Goal: Task Accomplishment & Management: Complete application form

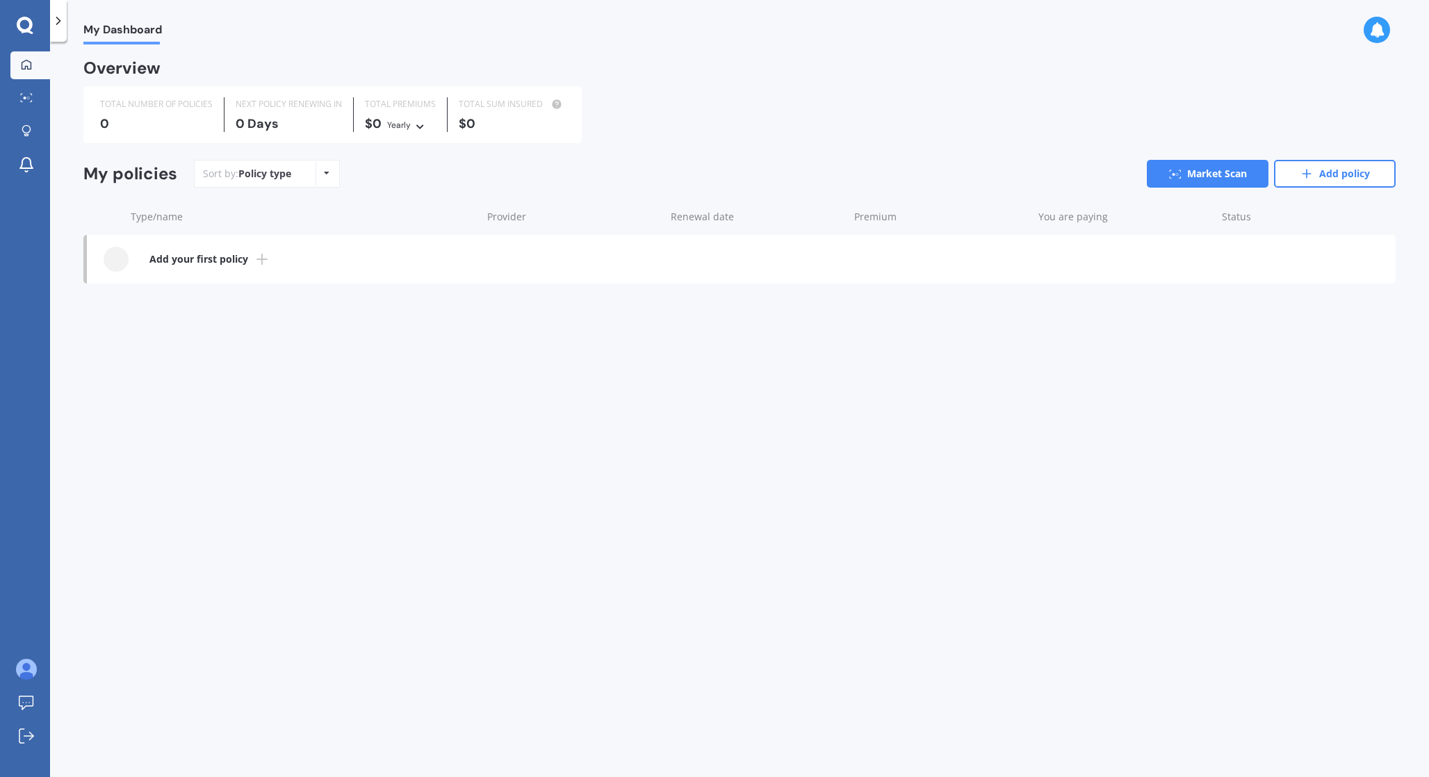
click at [224, 263] on b "Add your first policy" at bounding box center [198, 259] width 99 height 14
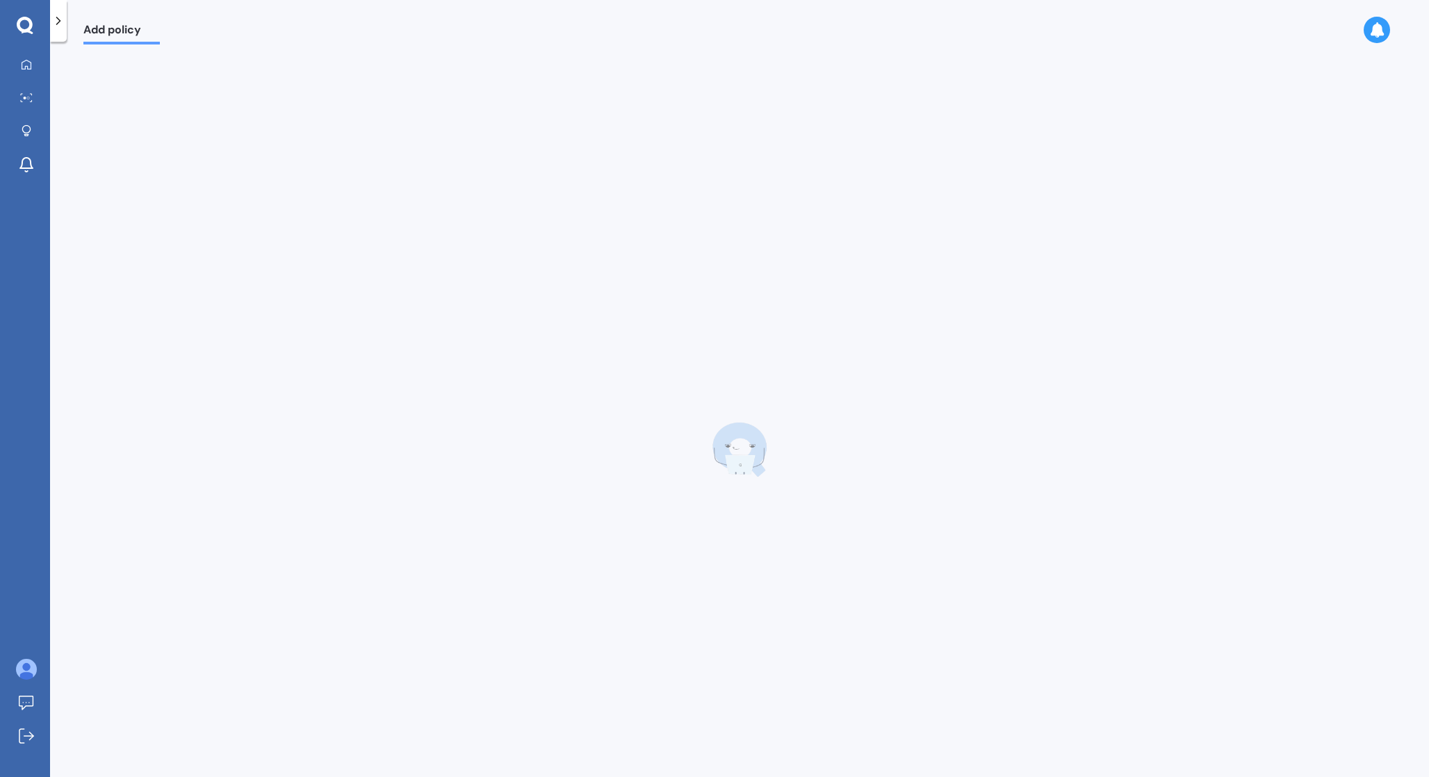
click at [94, 41] on span "Add policy" at bounding box center [121, 32] width 76 height 19
click at [94, 26] on span "Add policy" at bounding box center [121, 32] width 76 height 19
click at [58, 19] on icon at bounding box center [58, 21] width 14 height 14
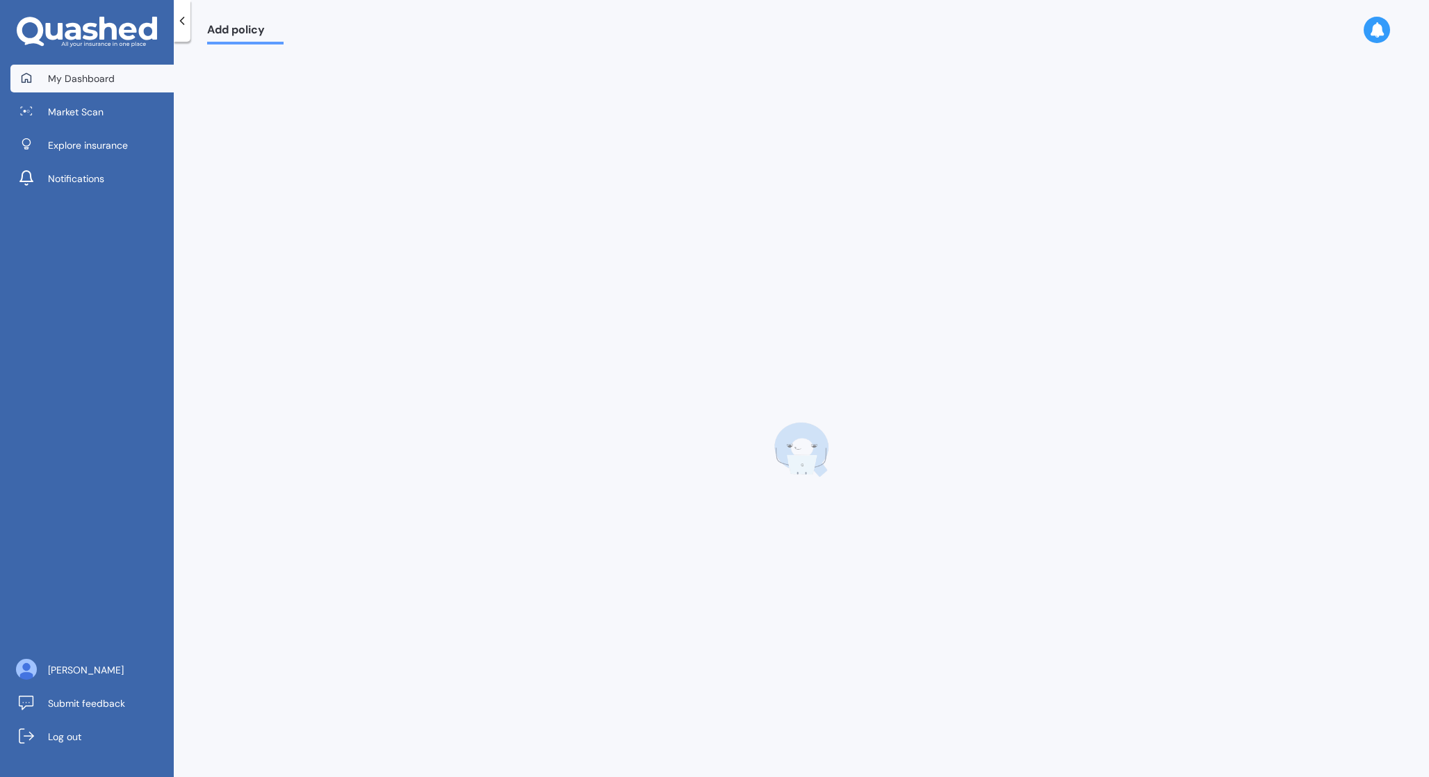
click at [72, 82] on span "My Dashboard" at bounding box center [81, 79] width 67 height 14
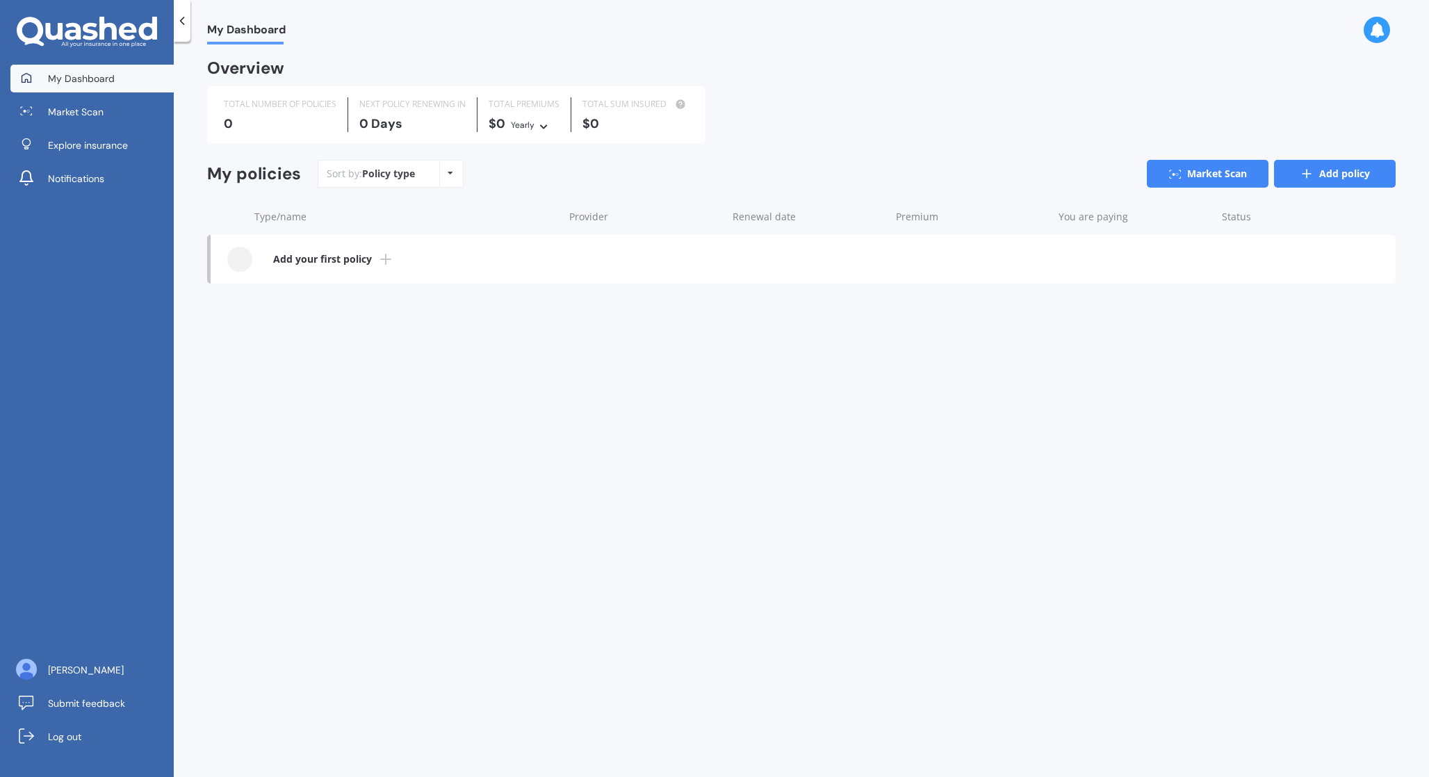
click at [1325, 170] on link "Add policy" at bounding box center [1335, 174] width 122 height 28
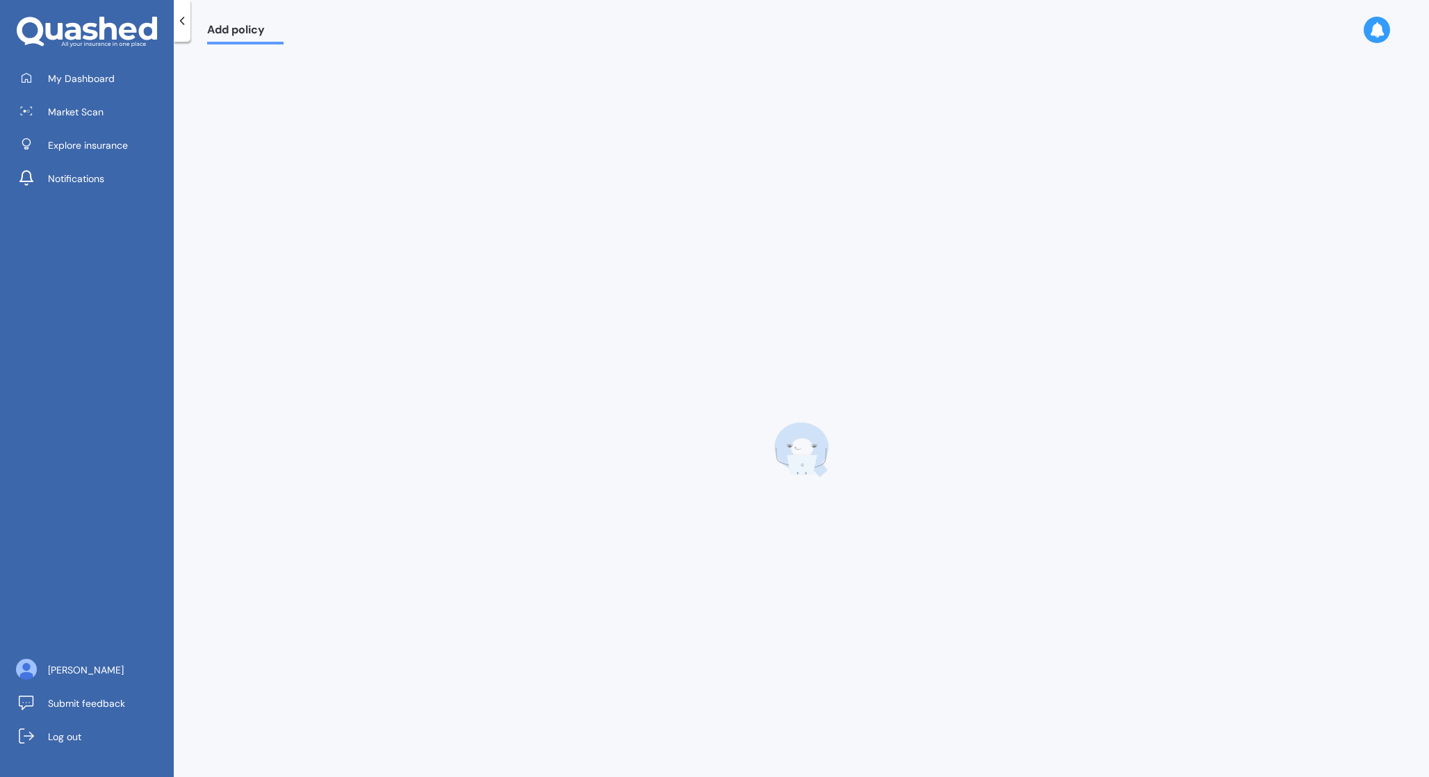
click at [183, 32] on div at bounding box center [182, 21] width 17 height 42
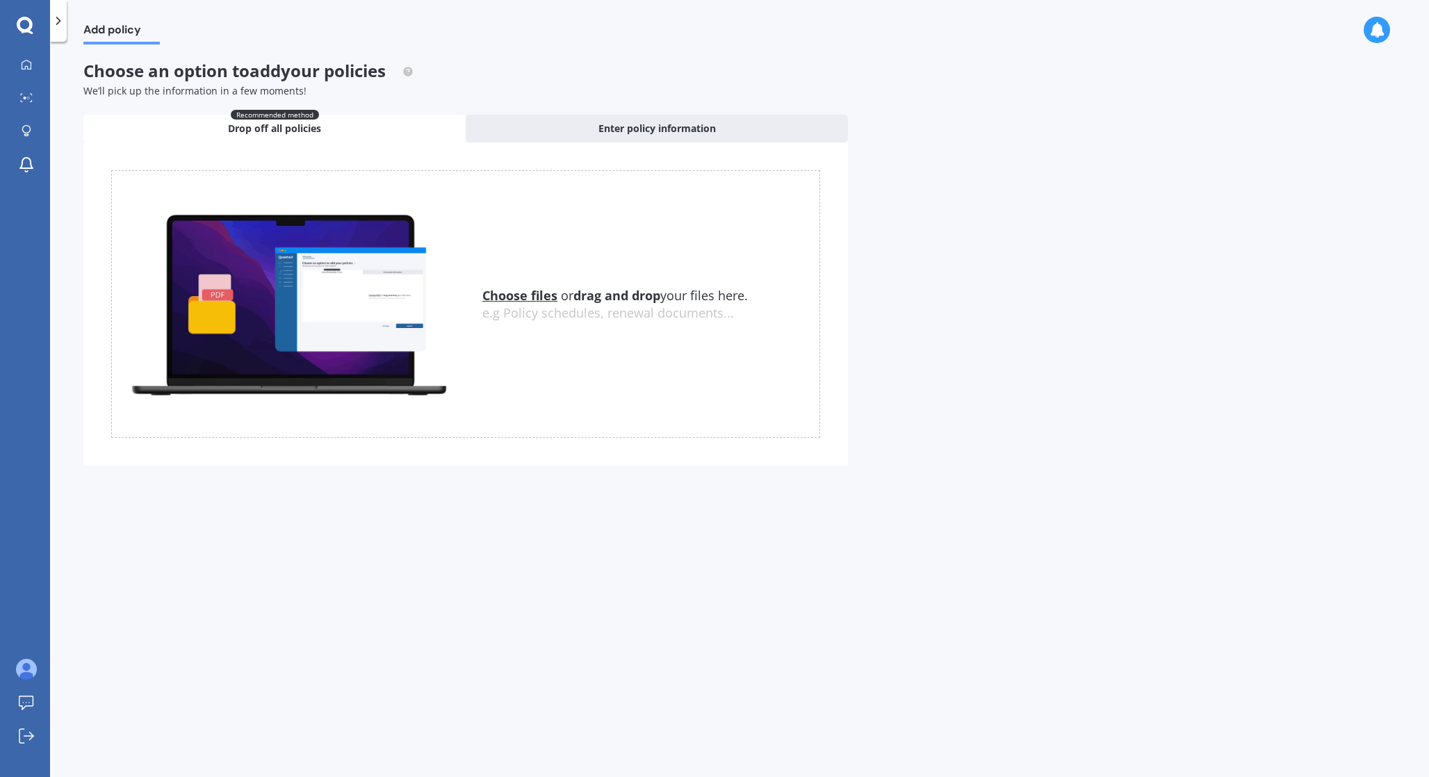
click at [65, 26] on div at bounding box center [58, 21] width 17 height 42
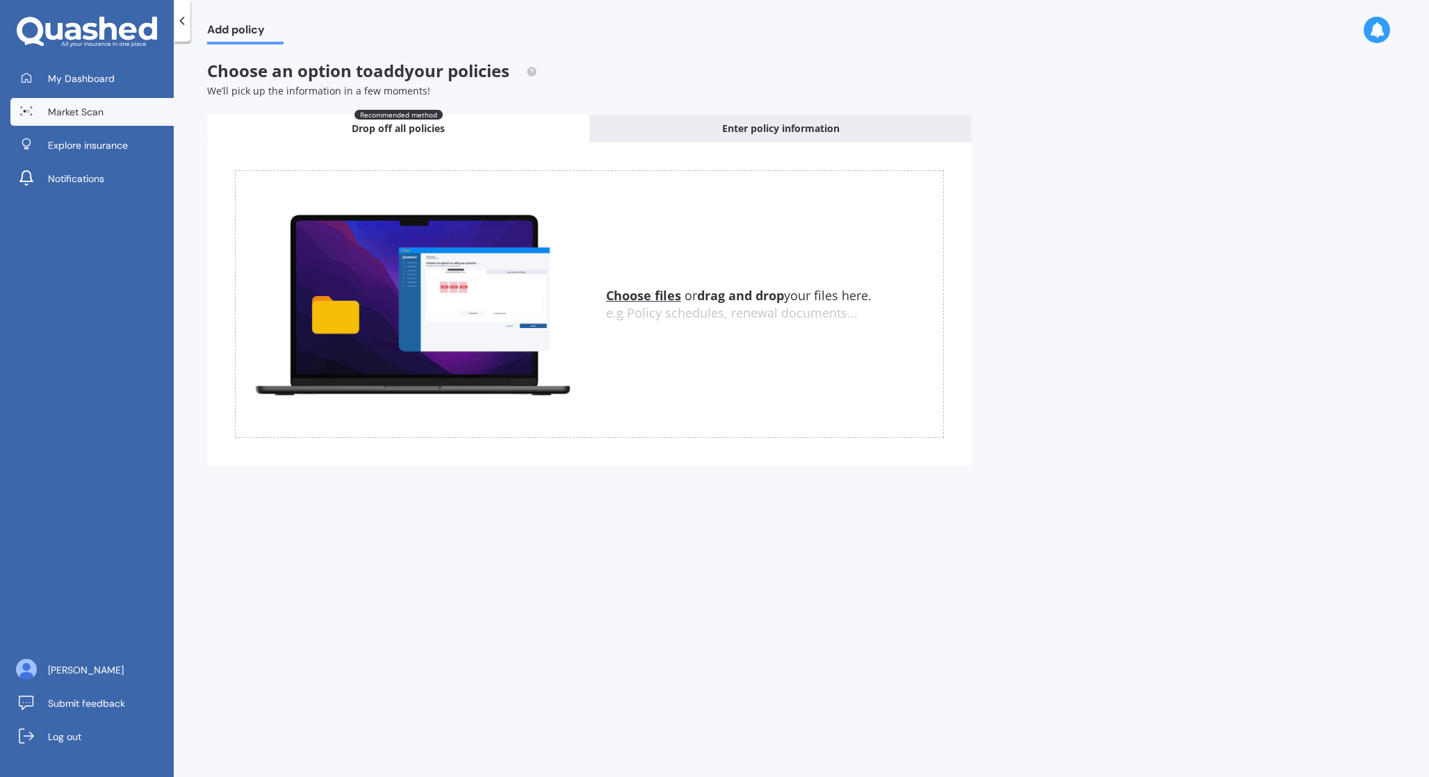
click at [88, 113] on span "Market Scan" at bounding box center [76, 112] width 56 height 14
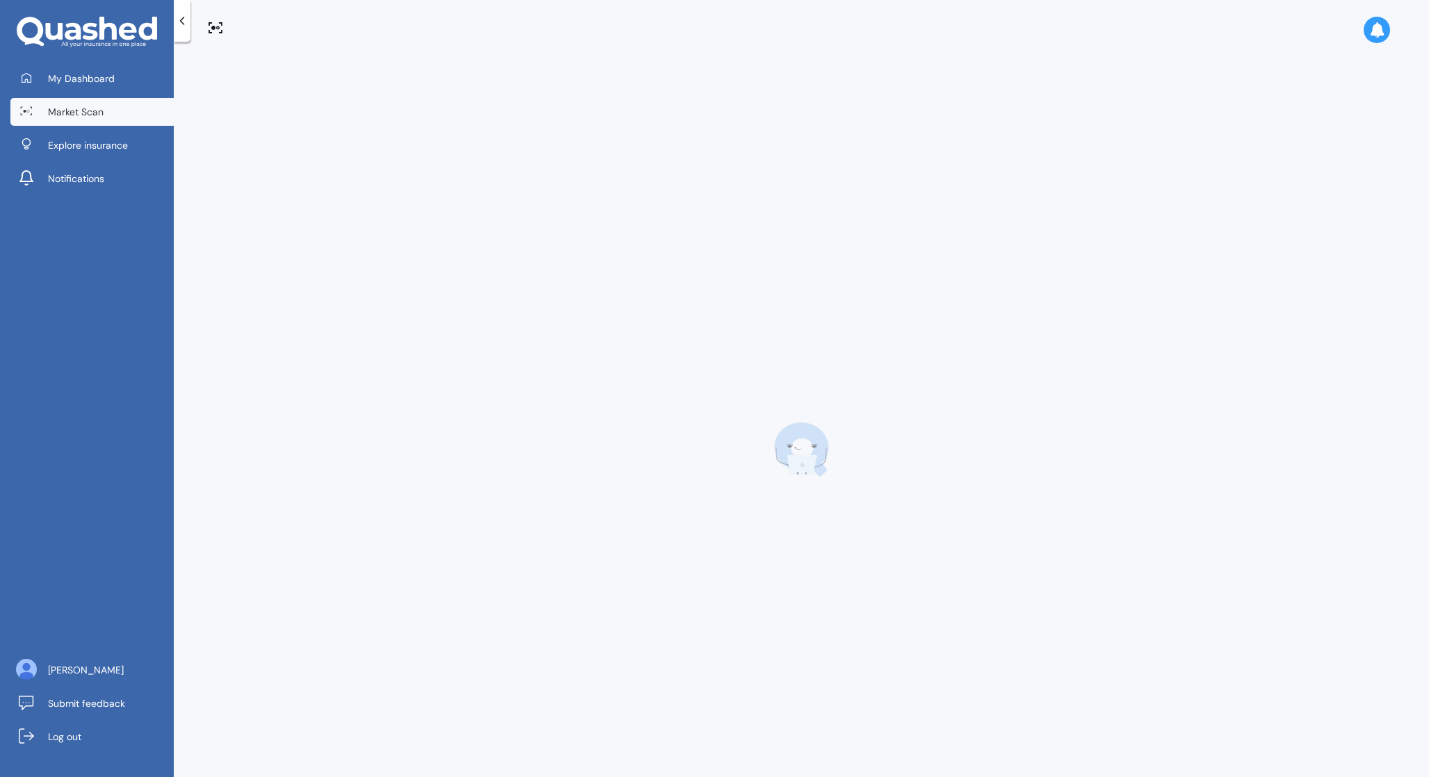
click at [181, 25] on icon at bounding box center [182, 21] width 14 height 14
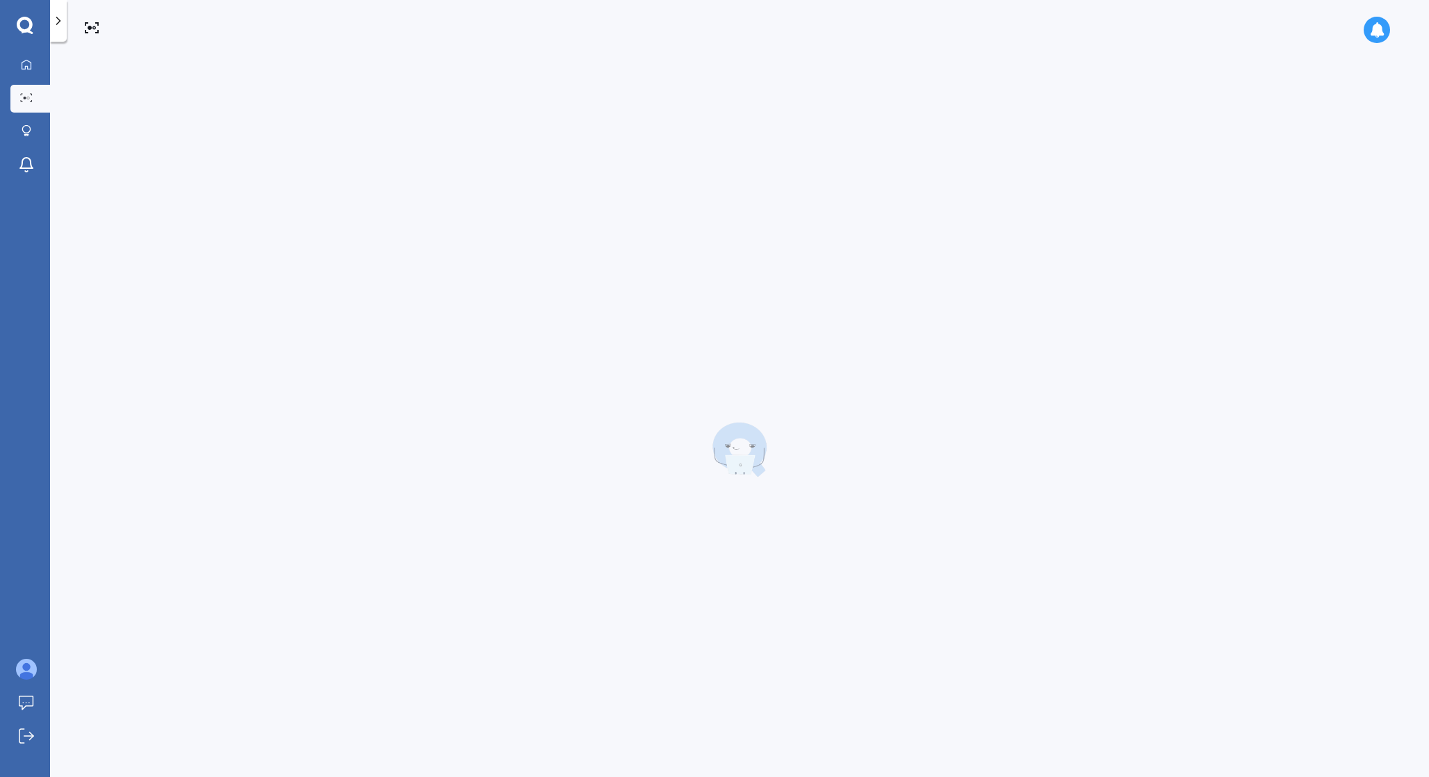
click at [67, 19] on div at bounding box center [83, 22] width 33 height 44
click at [53, 20] on icon at bounding box center [58, 21] width 14 height 14
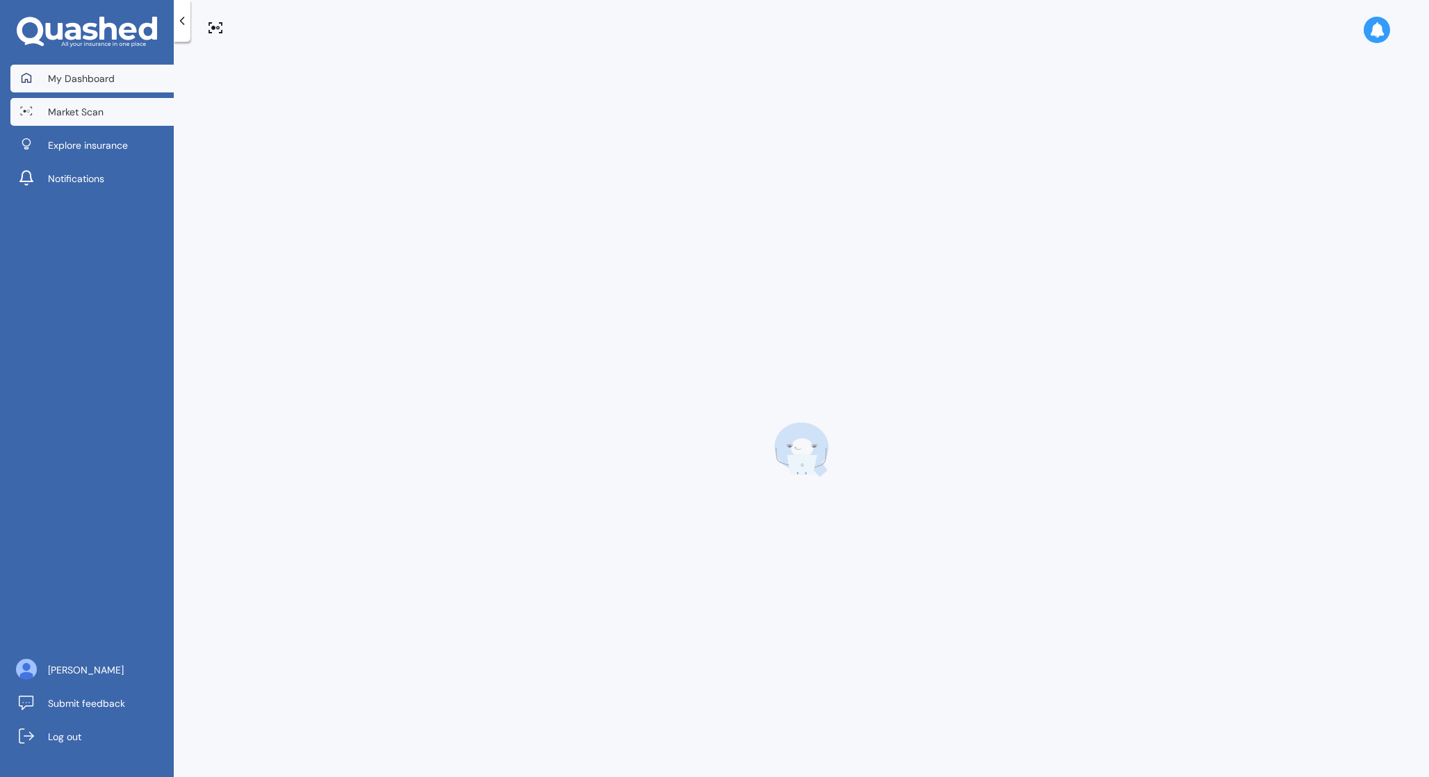
click at [113, 86] on link "My Dashboard" at bounding box center [91, 79] width 163 height 28
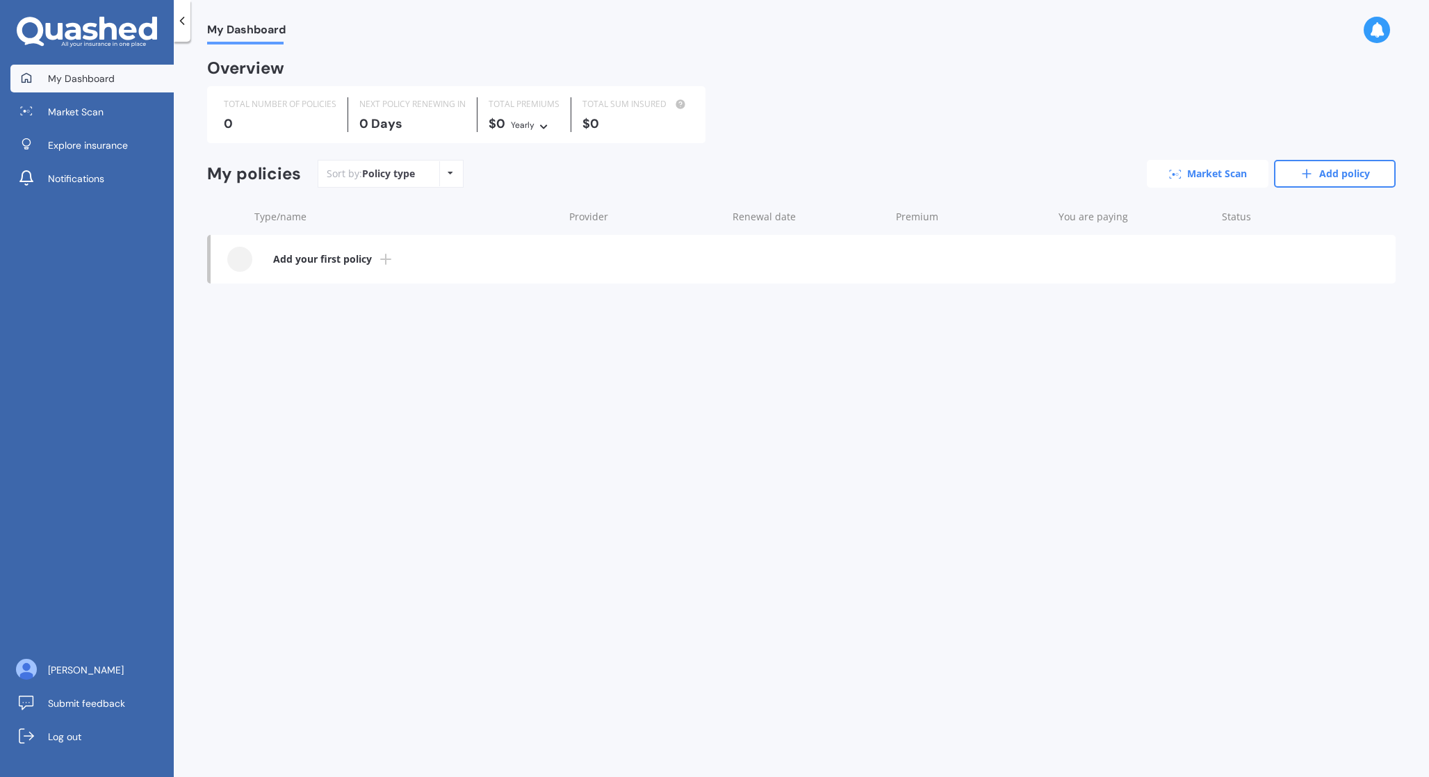
click at [1170, 185] on link "Market Scan" at bounding box center [1208, 174] width 122 height 28
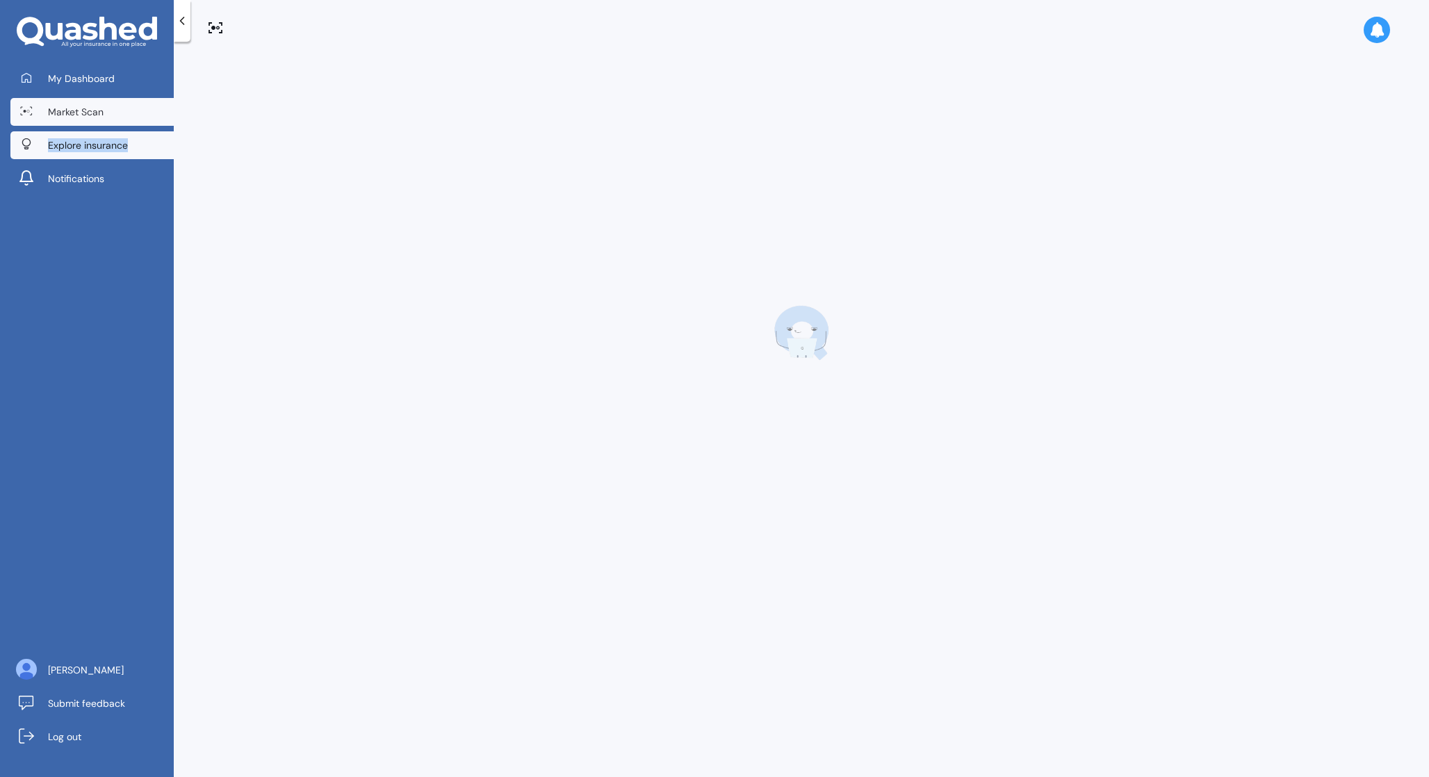
click at [110, 148] on span "Explore insurance" at bounding box center [88, 145] width 80 height 14
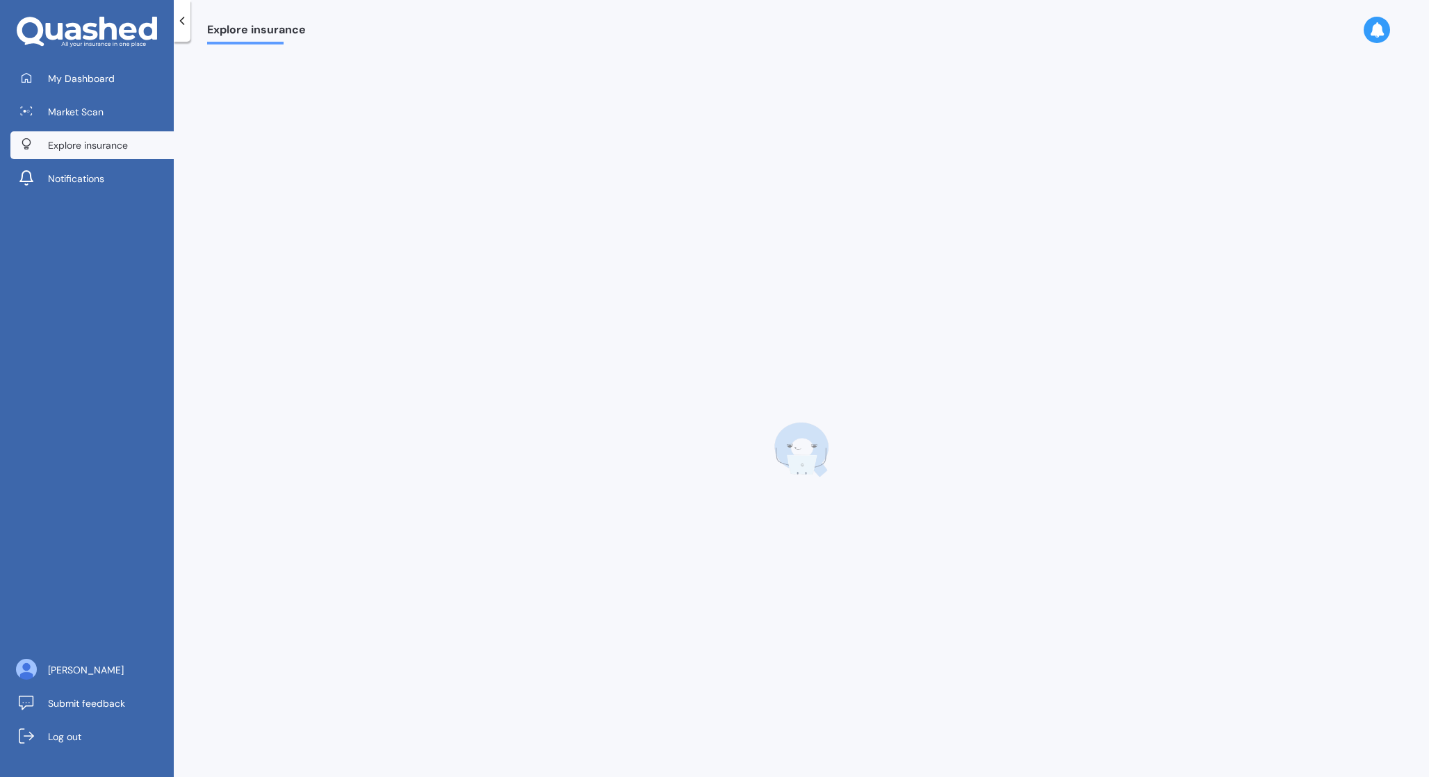
click at [104, 92] on div "My Dashboard Market Scan Explore insurance Notifications" at bounding box center [87, 131] width 174 height 133
click at [106, 78] on span "My Dashboard" at bounding box center [81, 79] width 67 height 14
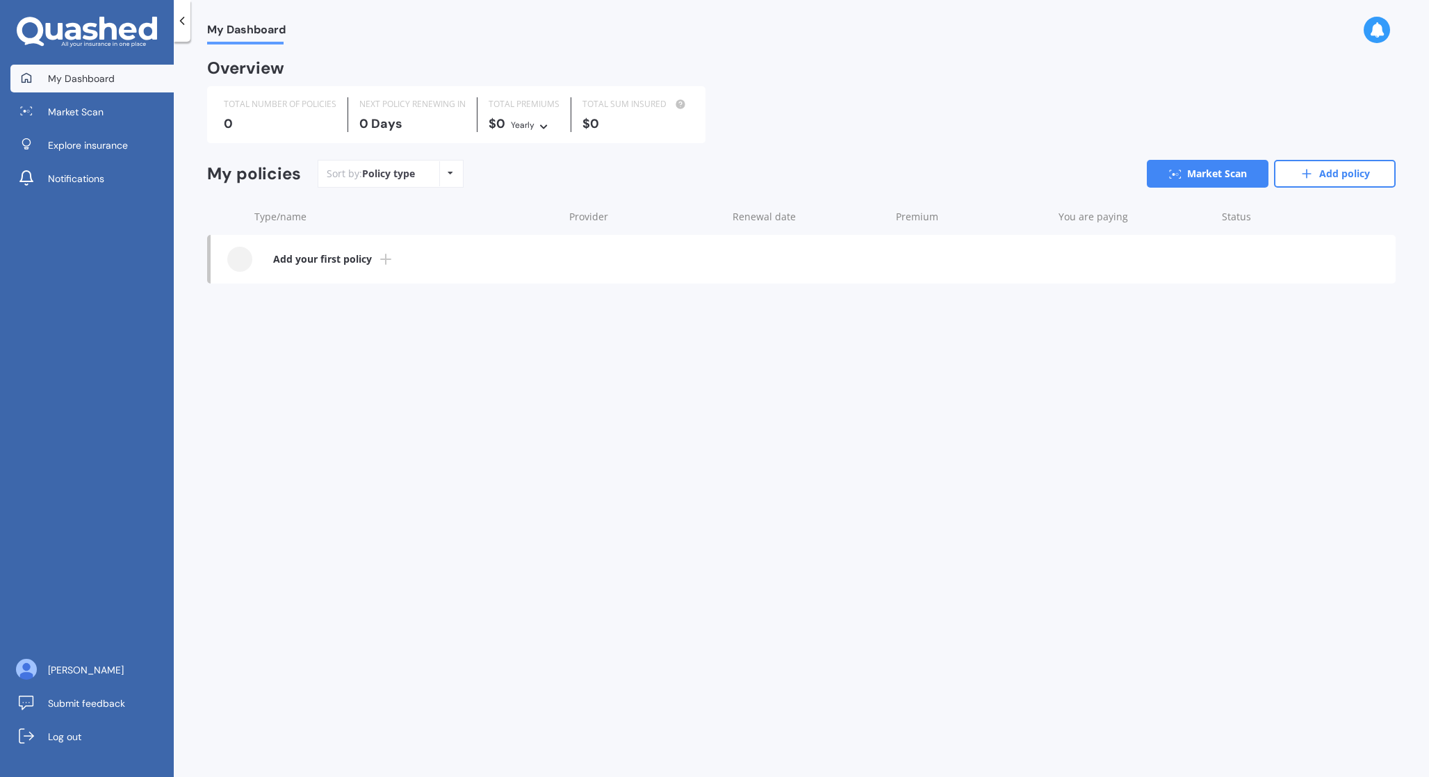
click at [287, 265] on b "Add your first policy" at bounding box center [322, 259] width 99 height 14
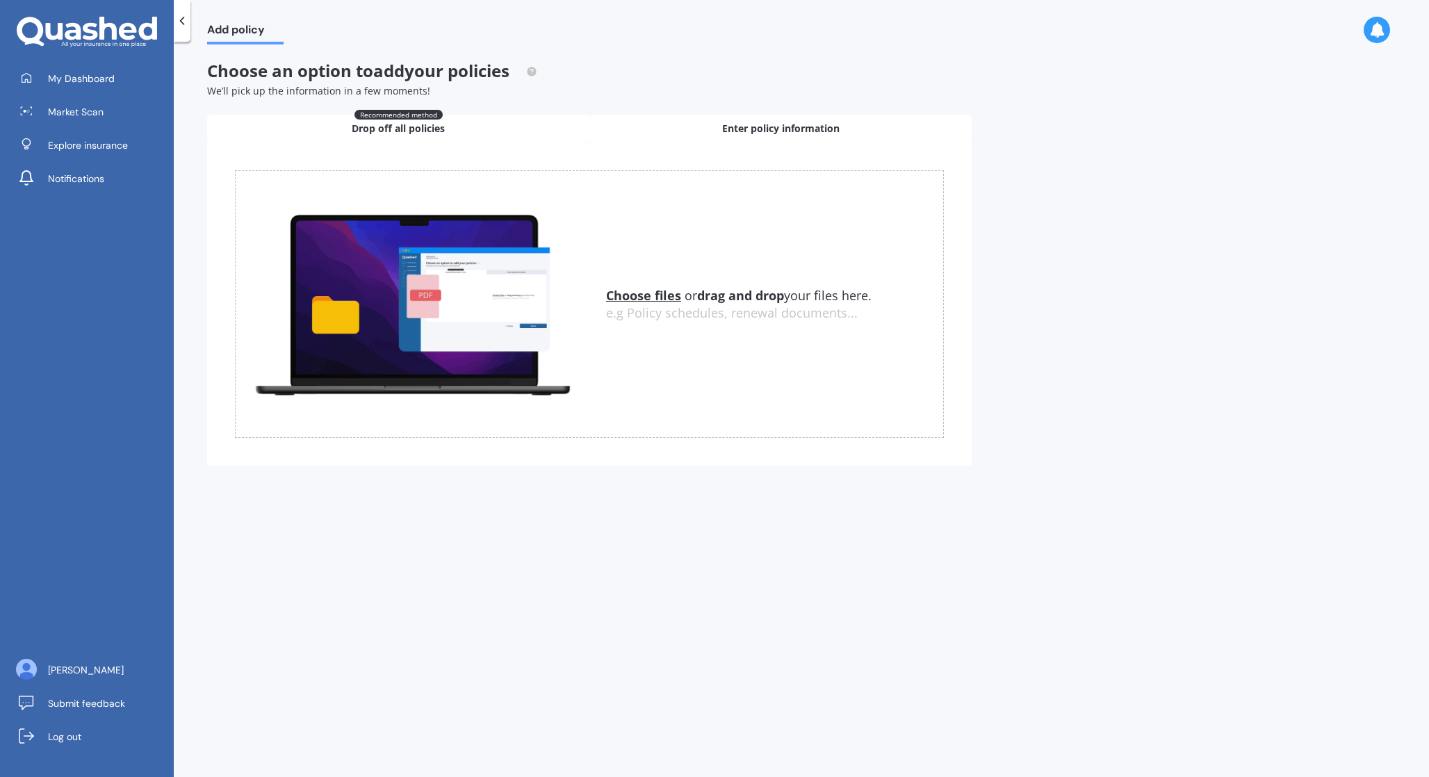
click at [699, 131] on div "Enter policy information" at bounding box center [780, 129] width 382 height 28
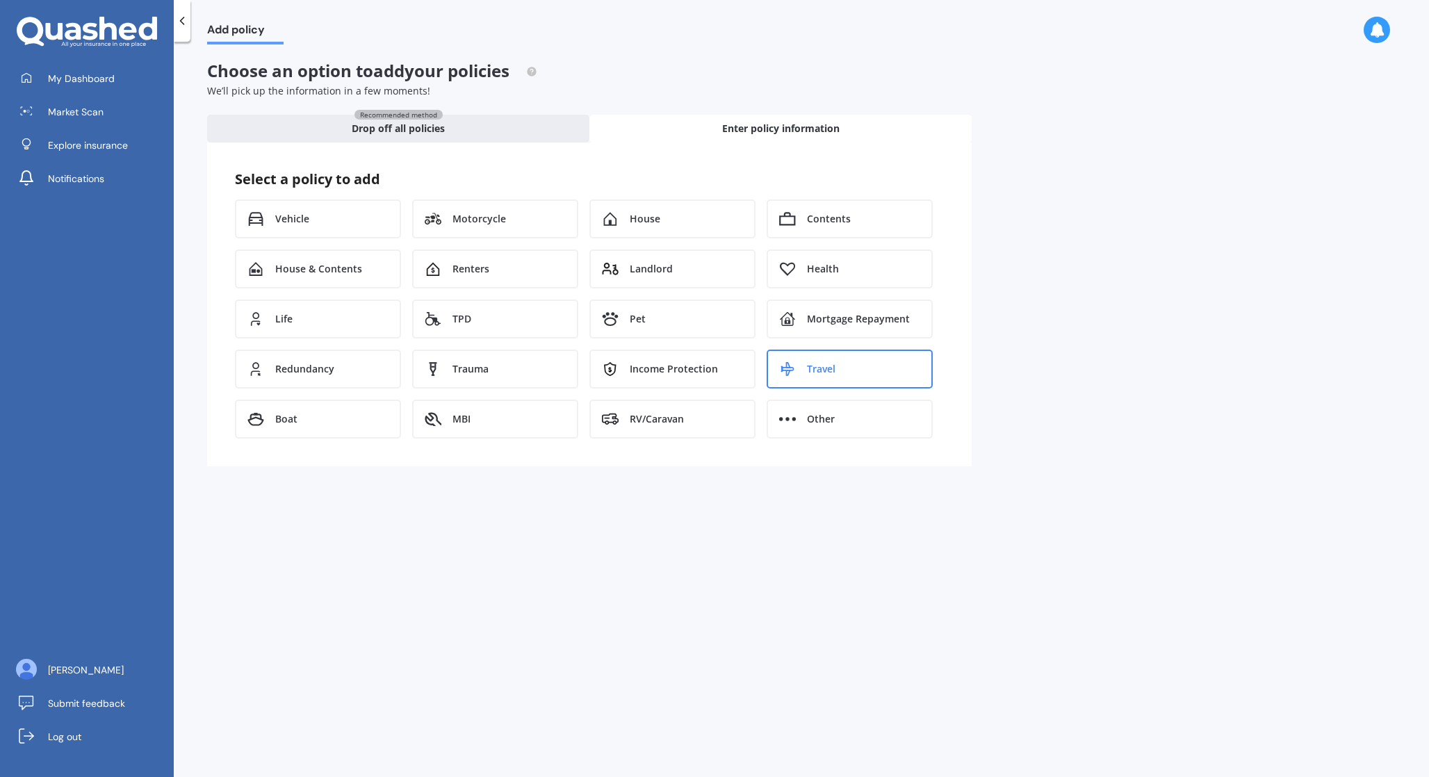
click at [803, 374] on div "Travel" at bounding box center [850, 369] width 166 height 39
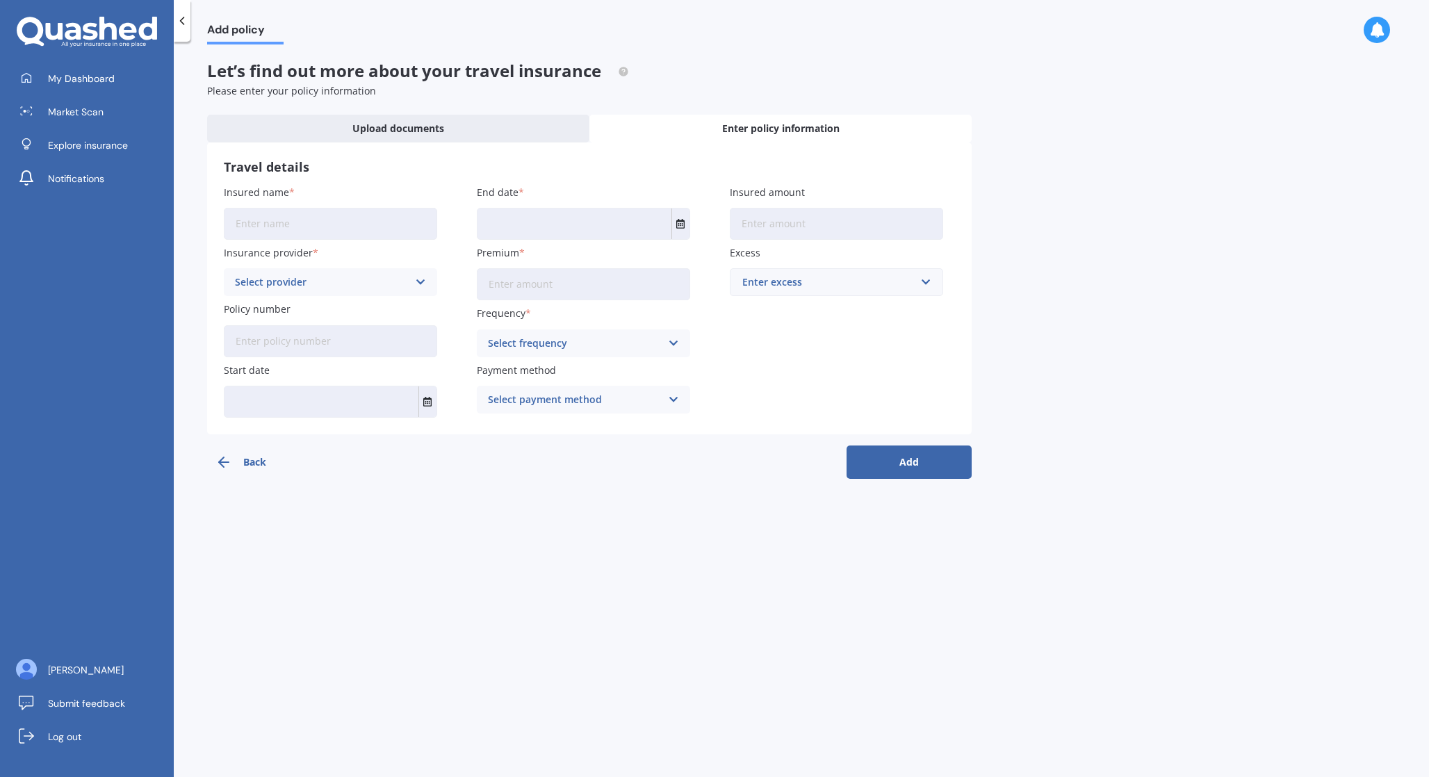
click at [335, 220] on input "Insured name" at bounding box center [330, 224] width 213 height 32
type input "[PERSON_NAME]"
click at [507, 224] on input "text" at bounding box center [574, 223] width 194 height 31
click at [679, 222] on icon "Select date" at bounding box center [680, 224] width 8 height 10
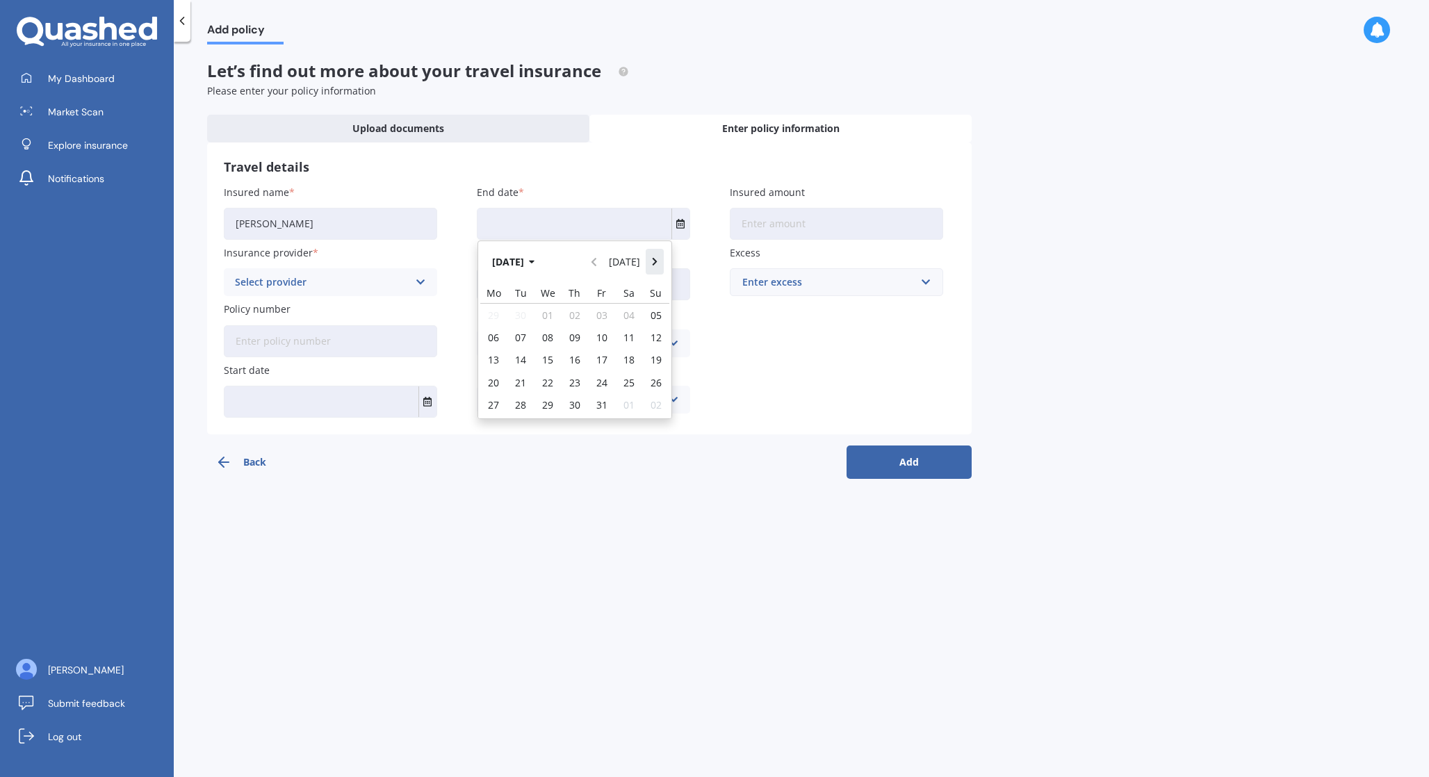
click at [658, 262] on button "Navigate forward" at bounding box center [655, 261] width 18 height 25
click at [626, 405] on span "31" at bounding box center [628, 404] width 11 height 13
type input "[DATE]"
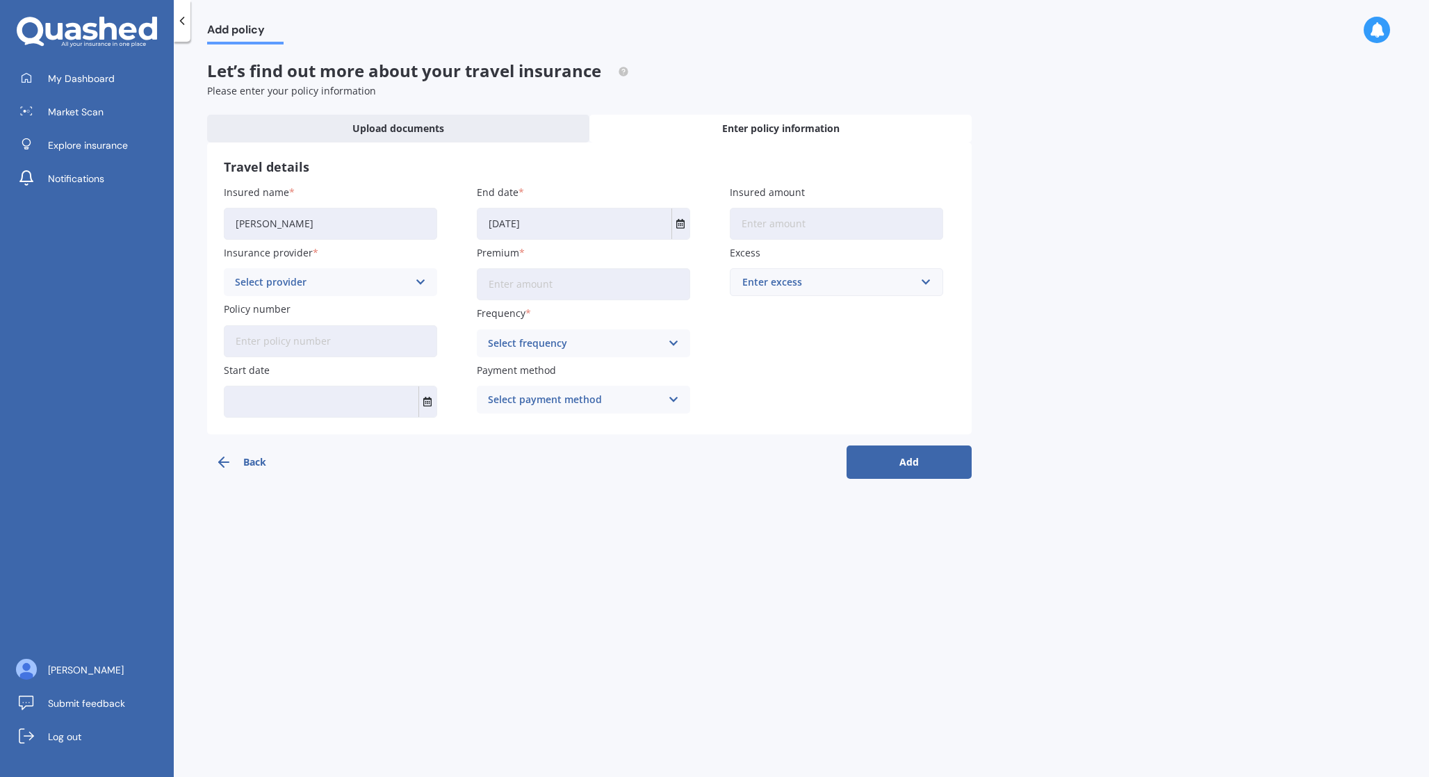
click at [763, 232] on input "Insured amount" at bounding box center [836, 224] width 213 height 32
click at [438, 286] on div "Insured name [PERSON_NAME] Insurance provider Select provider AA AMI AMP ANZ AS…" at bounding box center [589, 301] width 731 height 233
click at [427, 281] on div "Select provider AA AMI AMP ANZ ASB Allianz Partners BNZ Chubb Cigna FMG Other S…" at bounding box center [330, 282] width 213 height 28
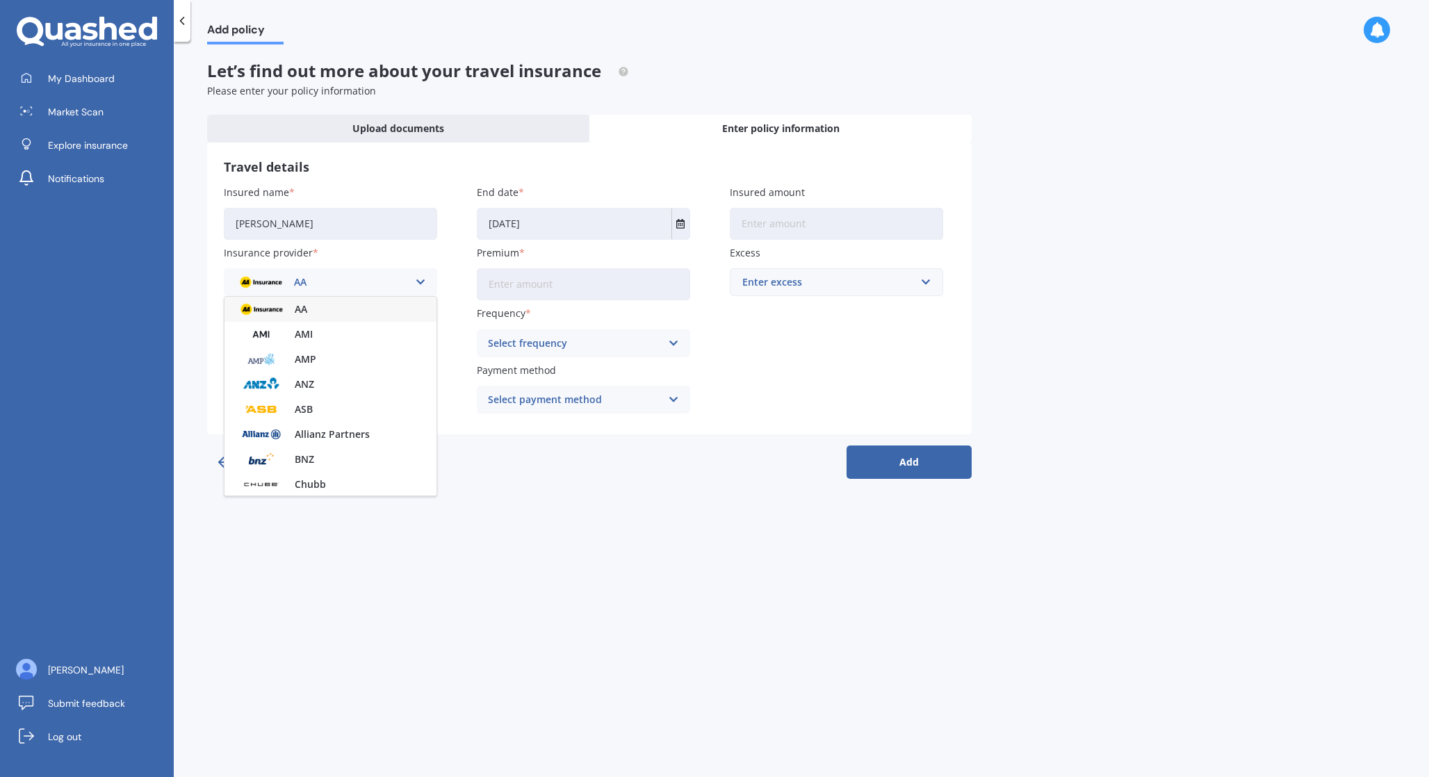
click at [444, 282] on div "Insured name [PERSON_NAME] Insurance provider AA AA AMI AMP ANZ ASB Allianz Par…" at bounding box center [589, 301] width 731 height 233
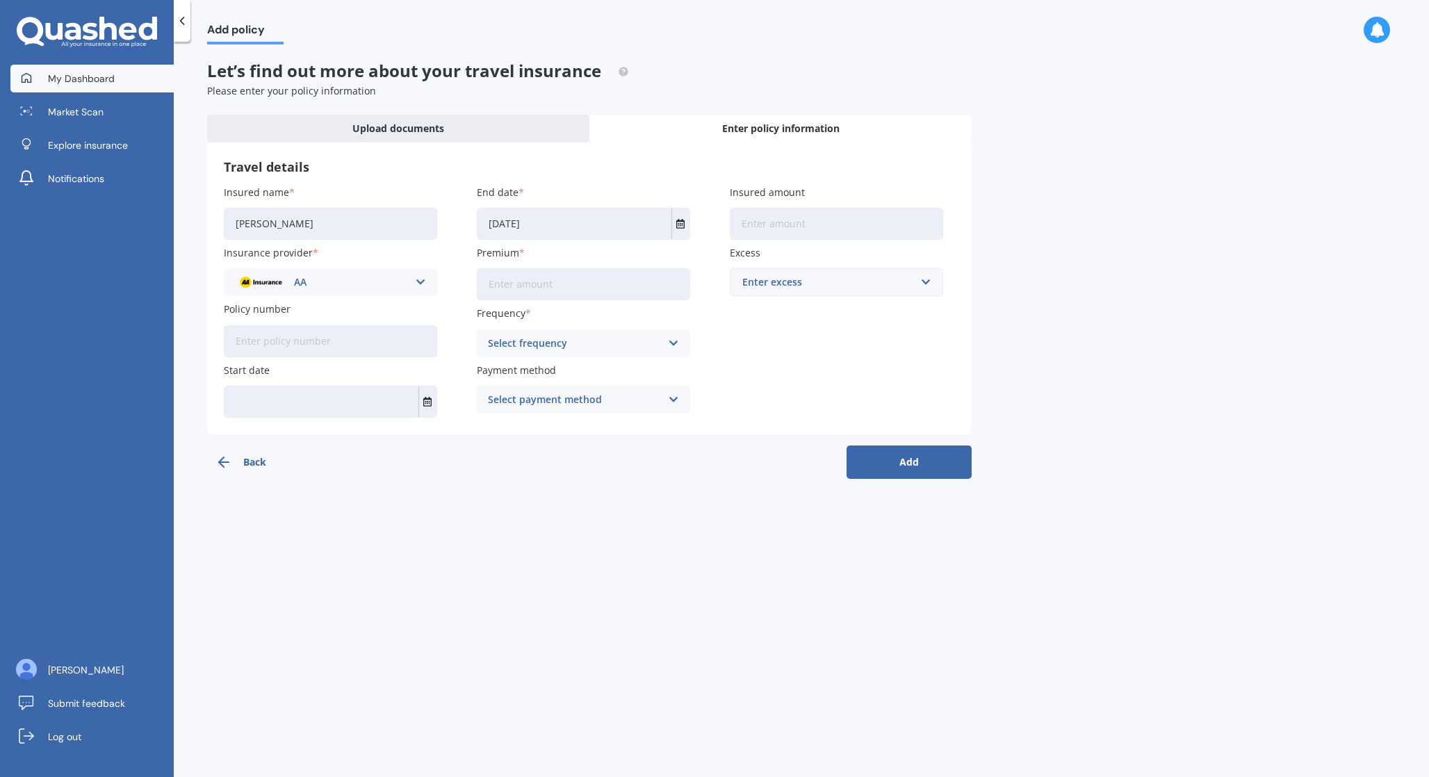
click at [128, 85] on link "My Dashboard" at bounding box center [91, 79] width 163 height 28
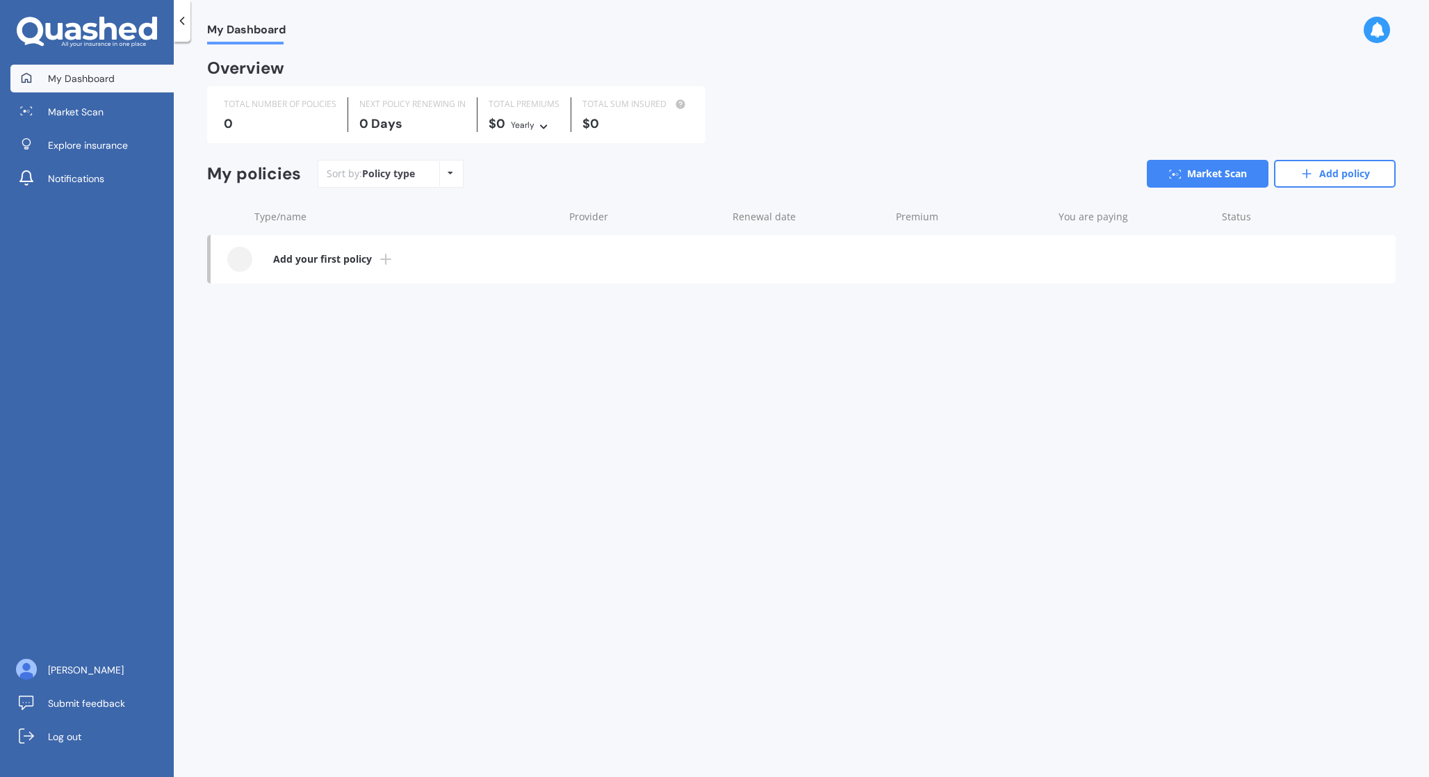
click at [360, 264] on b "Add your first policy" at bounding box center [322, 259] width 99 height 14
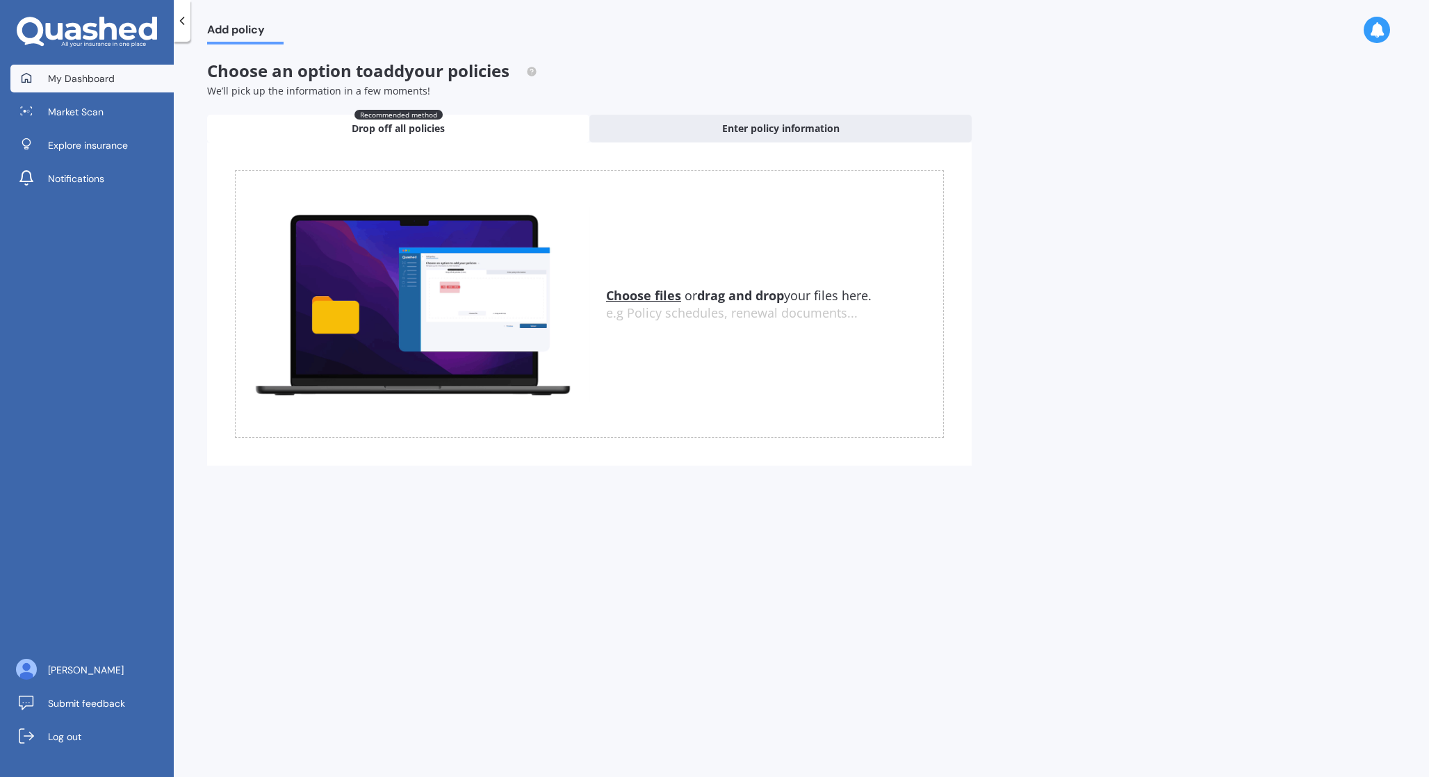
click at [114, 85] on link "My Dashboard" at bounding box center [91, 79] width 163 height 28
